Goal: Task Accomplishment & Management: Manage account settings

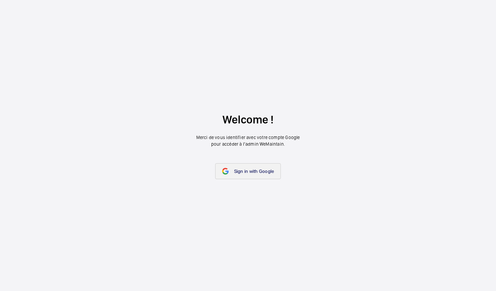
click at [264, 171] on span "Sign in with Google" at bounding box center [254, 170] width 40 height 5
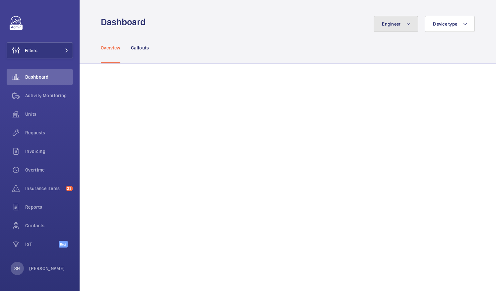
click at [399, 29] on button "Engineer" at bounding box center [396, 24] width 44 height 16
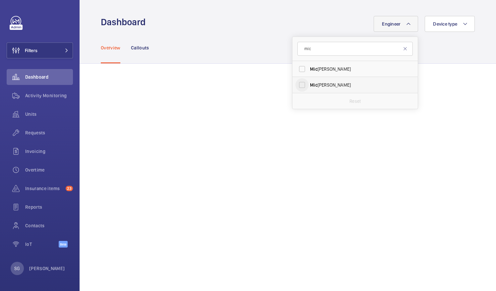
type input "mic"
click at [298, 85] on input "Mic hael Burns" at bounding box center [301, 84] width 13 height 13
checkbox input "true"
click at [455, 47] on div "Overview Callouts" at bounding box center [288, 47] width 374 height 31
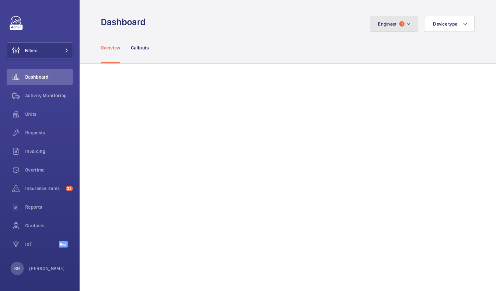
click at [412, 24] on button "Engineer 1" at bounding box center [394, 24] width 48 height 16
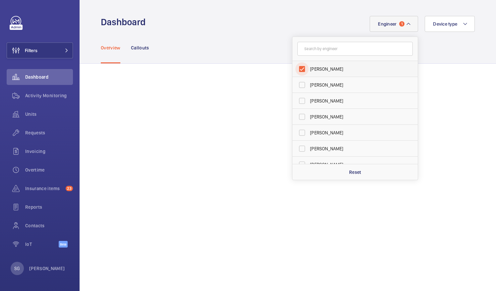
click at [297, 67] on input "Michael Burns" at bounding box center [301, 68] width 13 height 13
checkbox input "false"
click at [324, 44] on input "text" at bounding box center [354, 49] width 115 height 14
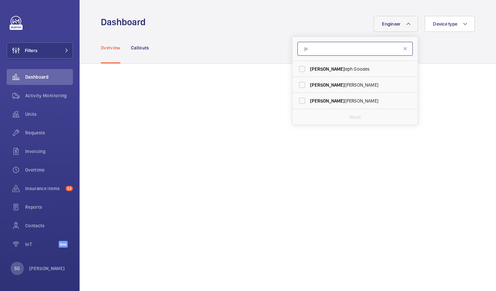
type input "j"
type input "josh"
click at [301, 70] on input "Josh James" at bounding box center [301, 68] width 13 height 13
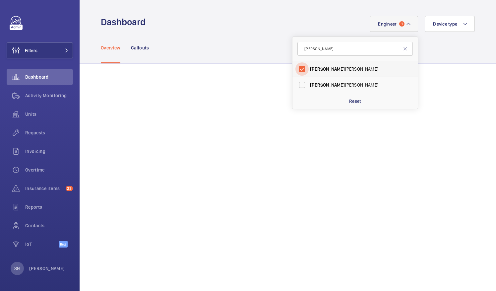
click at [296, 62] on input "Josh James" at bounding box center [301, 68] width 13 height 13
click at [295, 72] on input "Josh James" at bounding box center [301, 68] width 13 height 13
checkbox input "false"
click at [348, 53] on input "josh" at bounding box center [354, 49] width 115 height 14
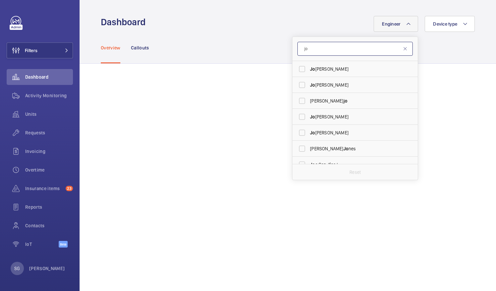
type input "j"
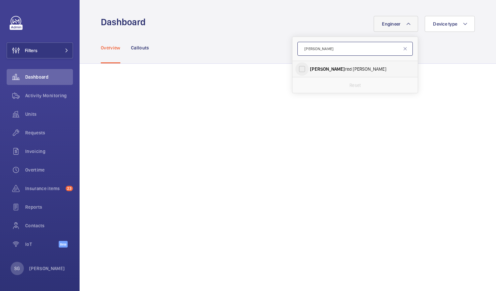
type input "alf"
click at [295, 71] on input "Alf red Rickard" at bounding box center [301, 68] width 13 height 13
click at [301, 70] on input "Alf red Rickard" at bounding box center [301, 68] width 13 height 13
checkbox input "false"
click at [312, 54] on input "alf" at bounding box center [354, 49] width 115 height 14
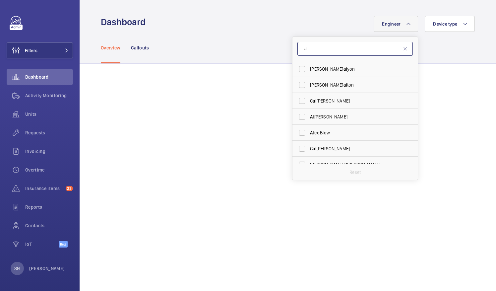
type input "a"
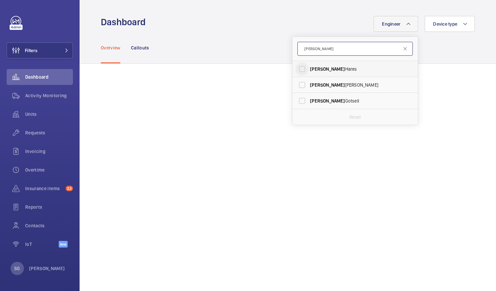
type input "sam"
click at [296, 71] on input "Sam Hares" at bounding box center [301, 68] width 13 height 13
checkbox input "true"
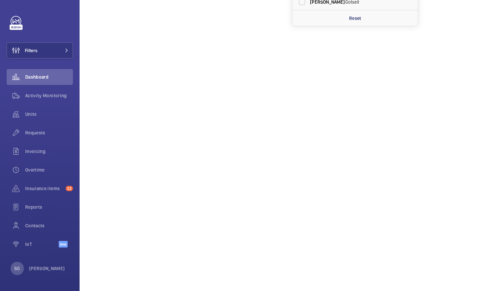
scroll to position [107, 0]
